Goal: Information Seeking & Learning: Learn about a topic

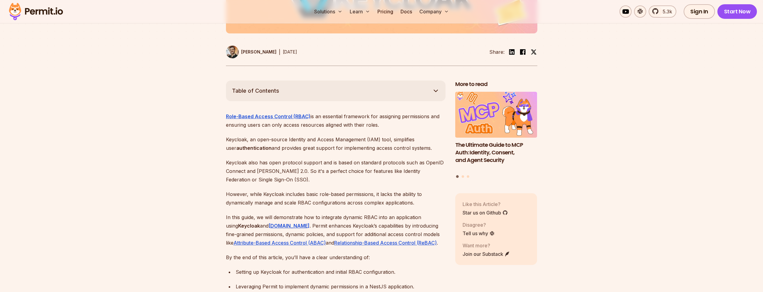
scroll to position [292, 0]
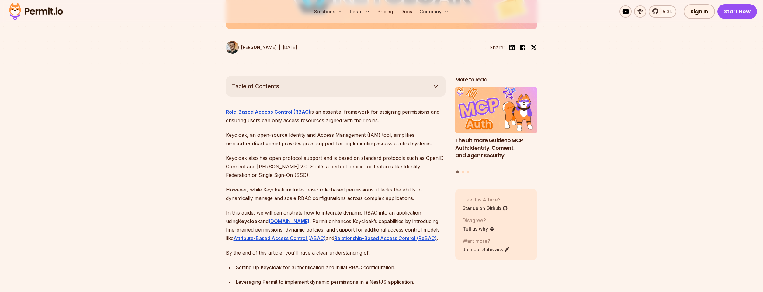
click at [350, 76] on button "Table of Contents" at bounding box center [336, 86] width 220 height 21
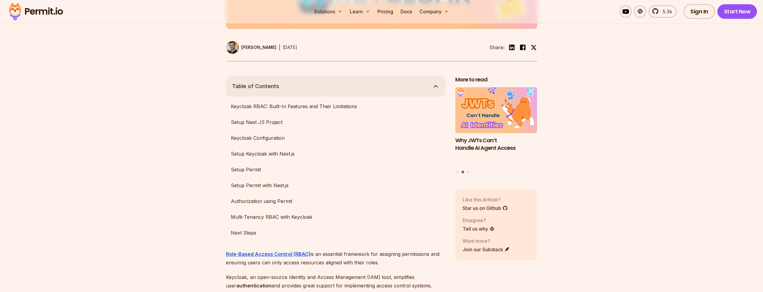
click at [350, 76] on button "Table of Contents" at bounding box center [336, 86] width 220 height 21
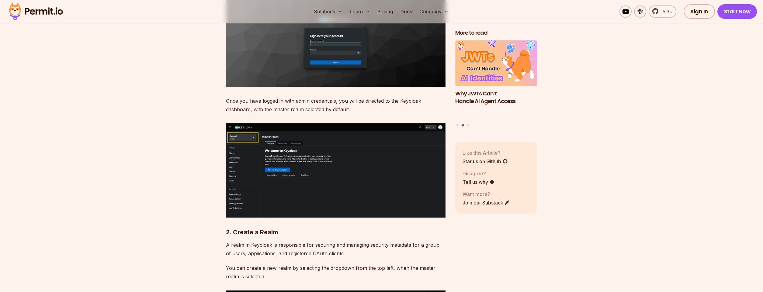
scroll to position [1460, 0]
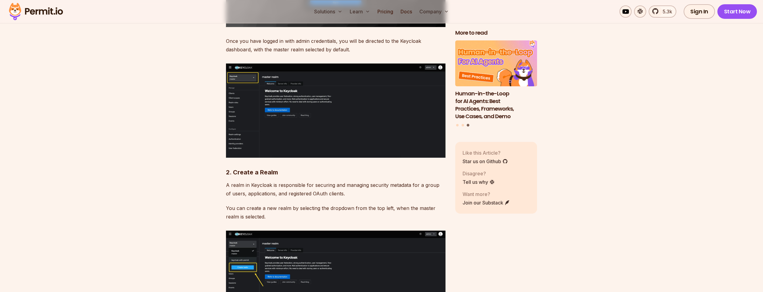
click at [295, 111] on img at bounding box center [336, 111] width 220 height 94
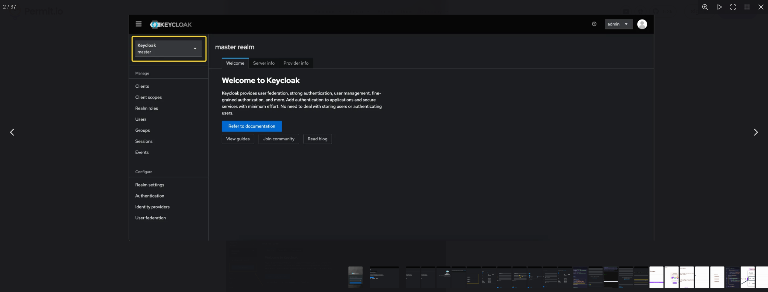
drag, startPoint x: 275, startPoint y: 107, endPoint x: 290, endPoint y: 93, distance: 20.4
click at [290, 93] on img "You can close this modal content with the ESC key" at bounding box center [392, 128] width 526 height 226
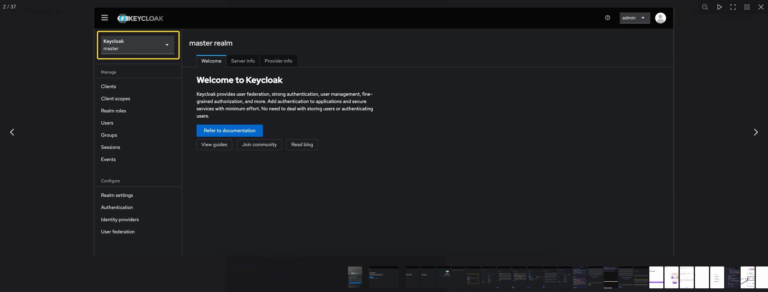
click at [290, 93] on img "You can close this modal content with the ESC key" at bounding box center [384, 132] width 580 height 249
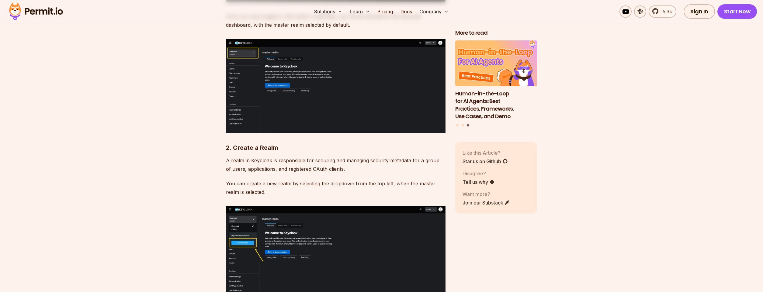
scroll to position [1570, 0]
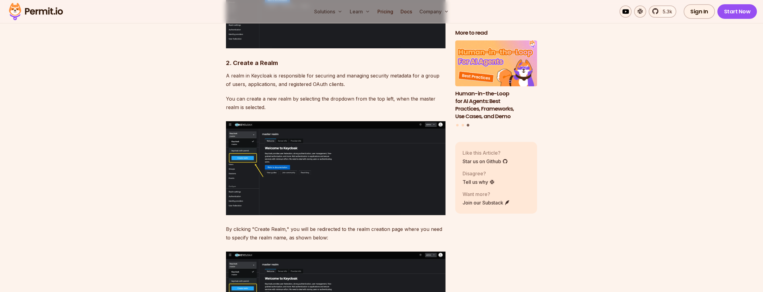
click at [318, 183] on img at bounding box center [336, 168] width 220 height 94
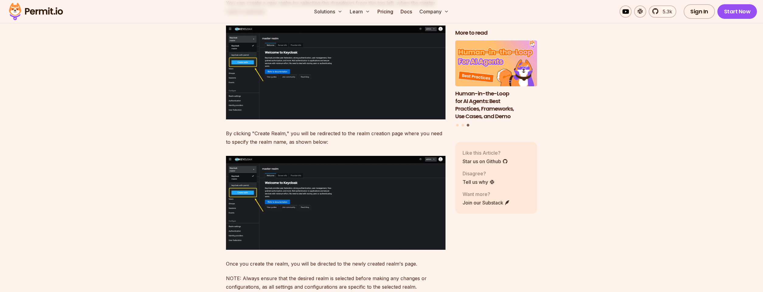
scroll to position [1716, 0]
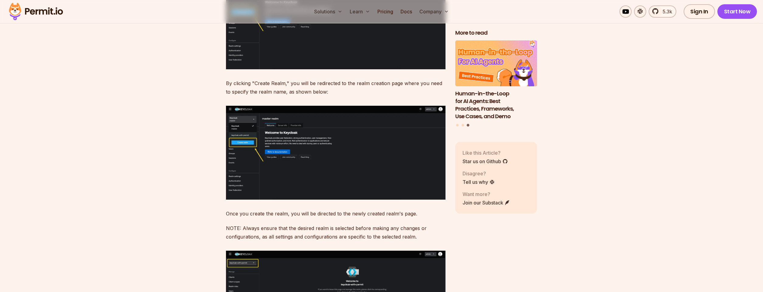
click at [312, 153] on img at bounding box center [336, 153] width 220 height 94
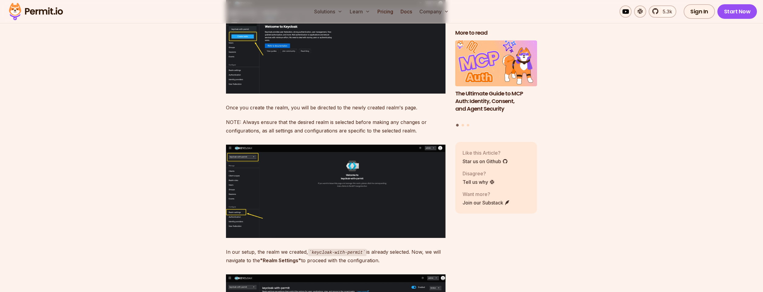
scroll to position [1825, 0]
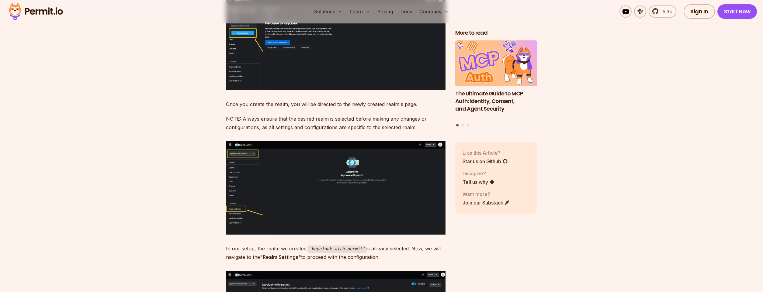
click at [312, 153] on img at bounding box center [336, 187] width 220 height 93
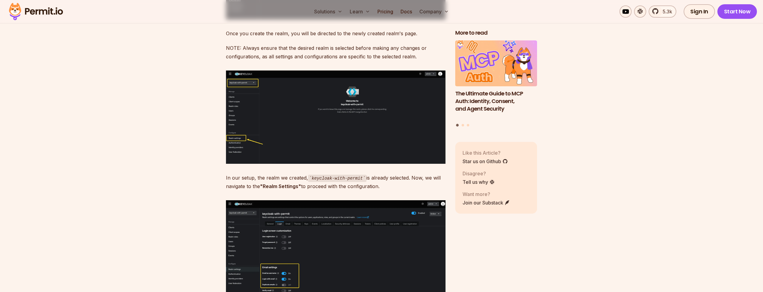
scroll to position [1935, 0]
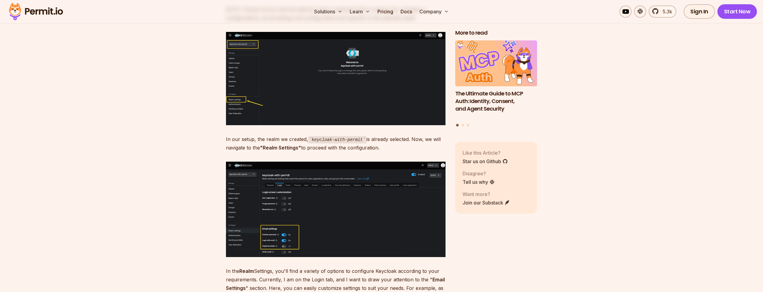
click at [312, 162] on img at bounding box center [336, 209] width 220 height 95
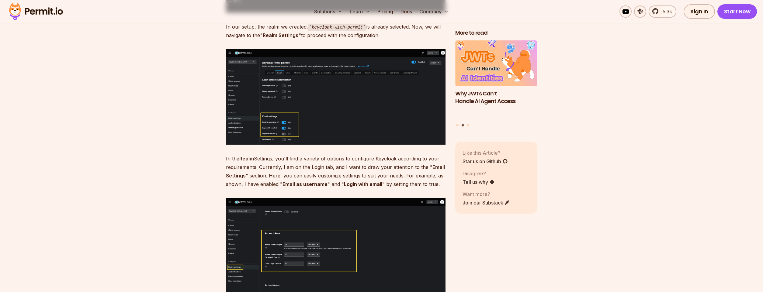
scroll to position [2118, 0]
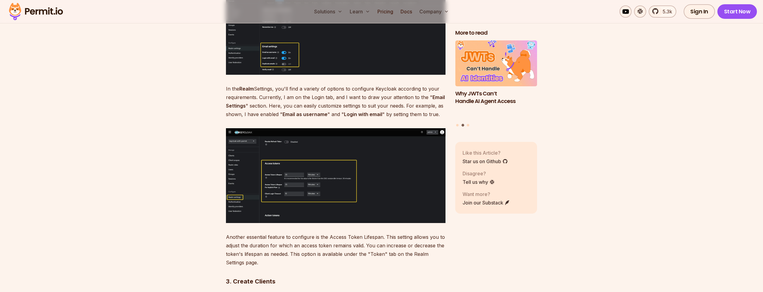
click at [312, 153] on img at bounding box center [336, 175] width 220 height 95
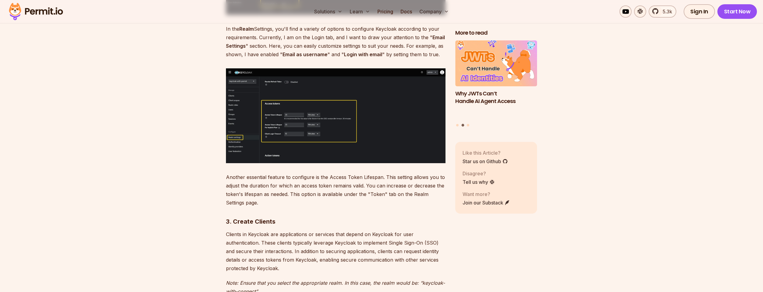
scroll to position [2337, 0]
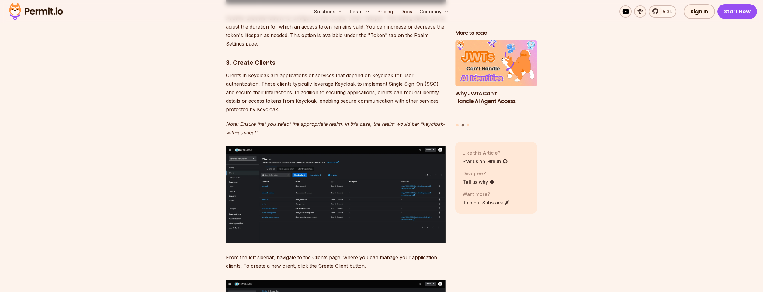
click at [312, 153] on img at bounding box center [336, 195] width 220 height 97
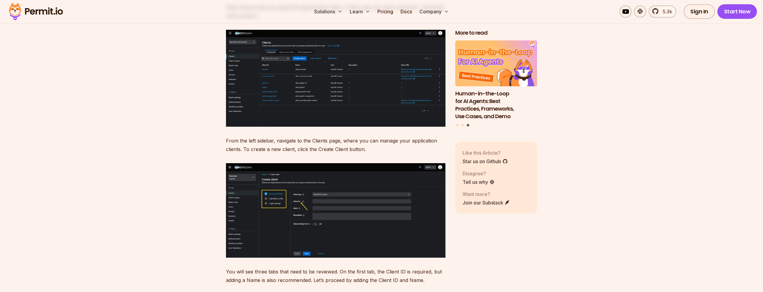
scroll to position [2483, 0]
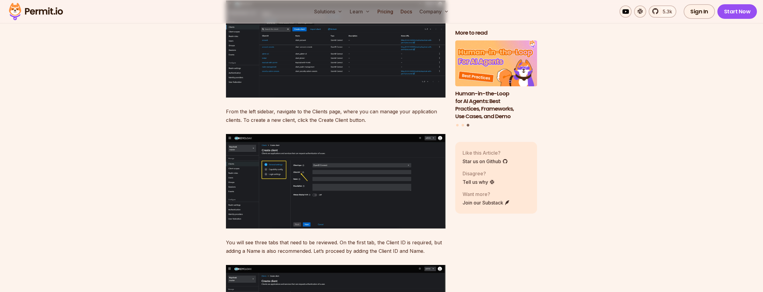
click at [312, 153] on img at bounding box center [336, 181] width 220 height 95
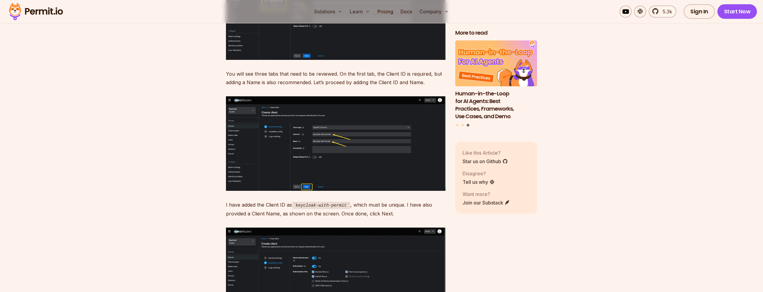
scroll to position [2665, 0]
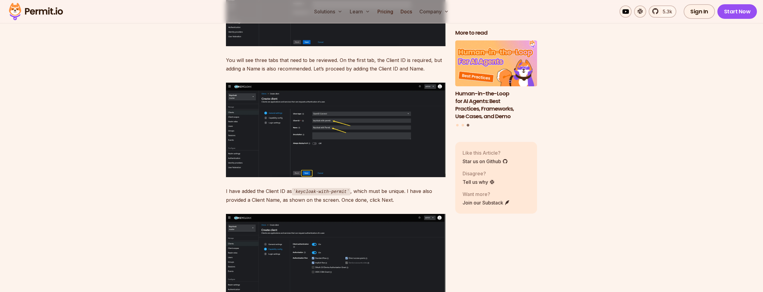
click at [338, 123] on img at bounding box center [336, 130] width 220 height 95
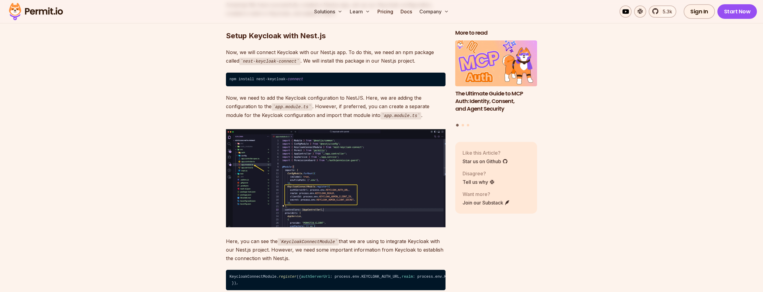
scroll to position [3432, 0]
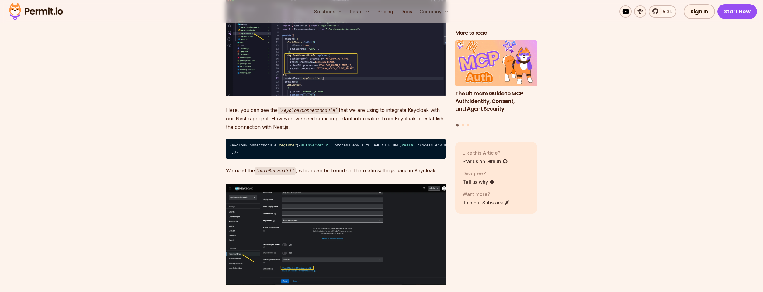
click at [368, 52] on img at bounding box center [336, 47] width 220 height 98
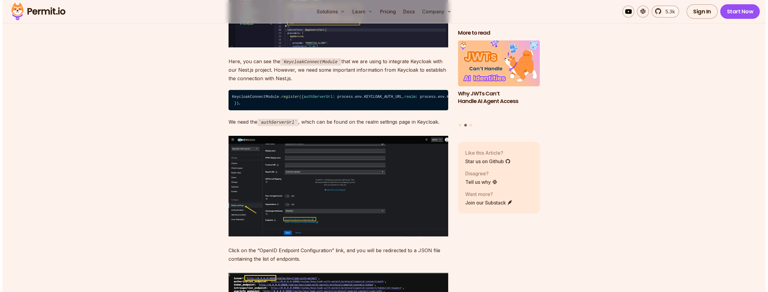
scroll to position [3614, 0]
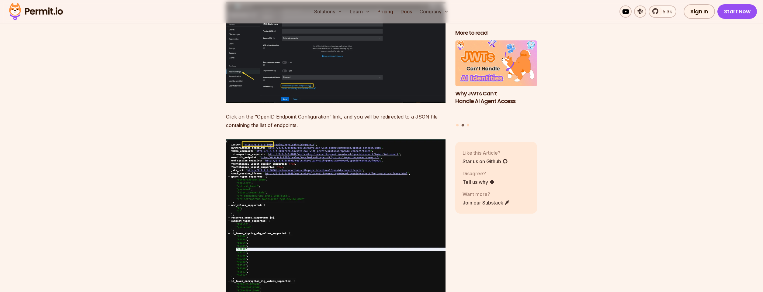
click at [367, 83] on img at bounding box center [336, 52] width 220 height 100
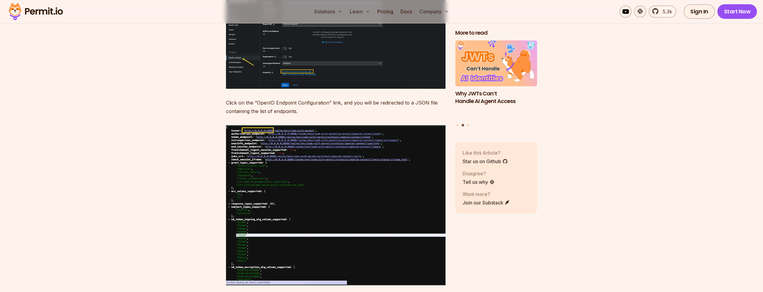
scroll to position [3651, 0]
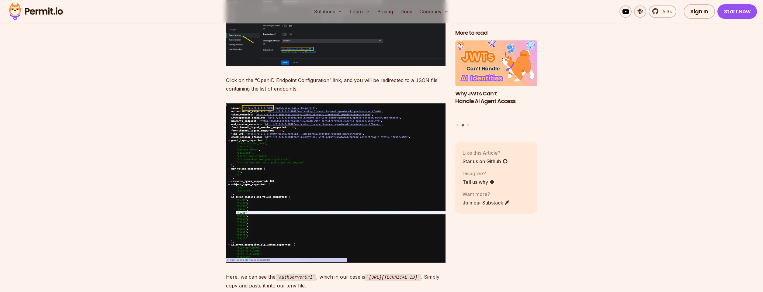
click at [353, 137] on img at bounding box center [336, 183] width 220 height 161
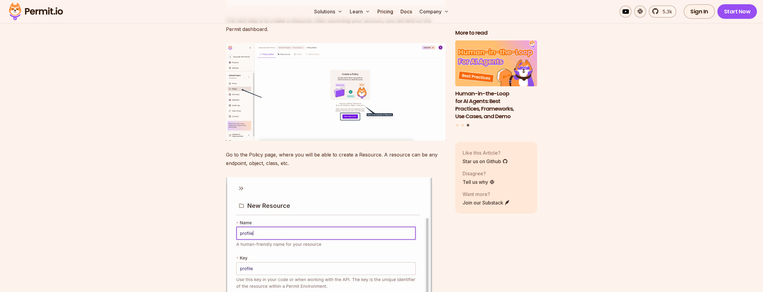
scroll to position [4600, 0]
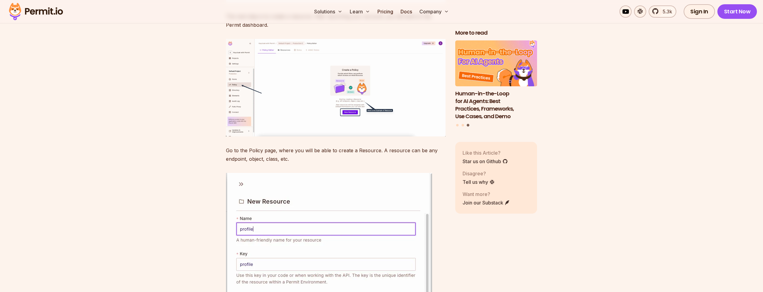
click at [353, 134] on img at bounding box center [336, 88] width 220 height 98
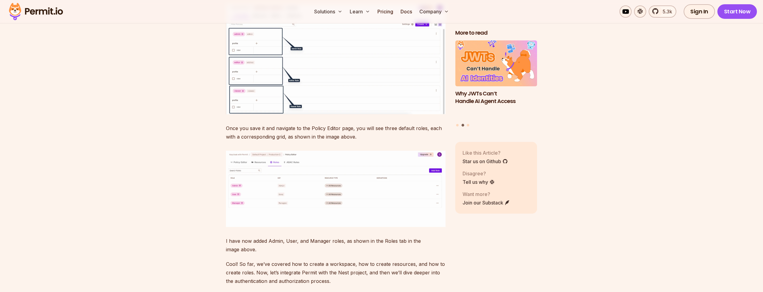
scroll to position [5075, 0]
click at [353, 114] on img at bounding box center [336, 59] width 220 height 110
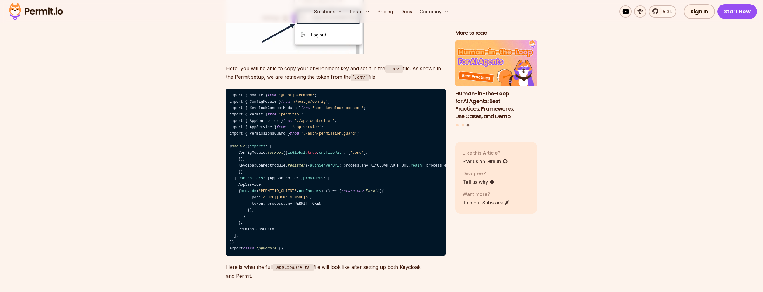
scroll to position [5476, 0]
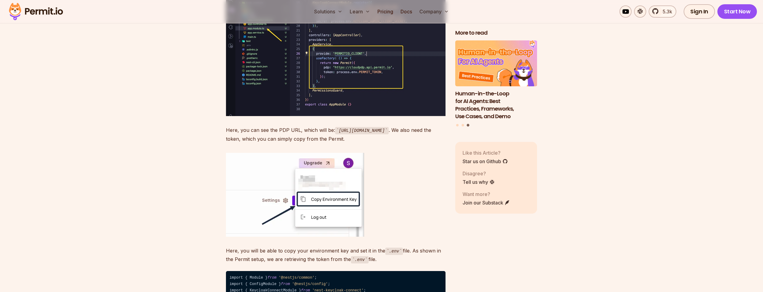
click at [353, 117] on img at bounding box center [336, 47] width 220 height 138
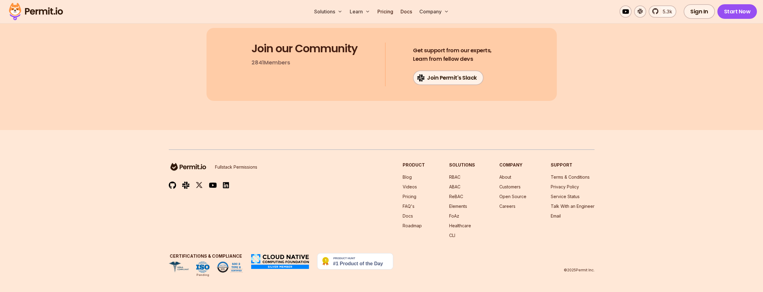
scroll to position [11135, 0]
